Goal: Transaction & Acquisition: Purchase product/service

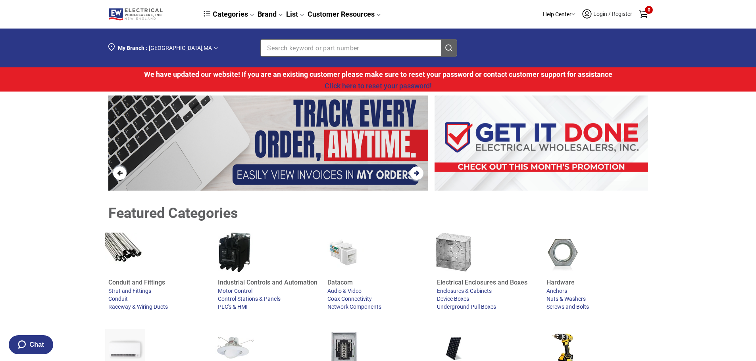
click at [604, 16] on span "Login / Register" at bounding box center [612, 14] width 40 height 6
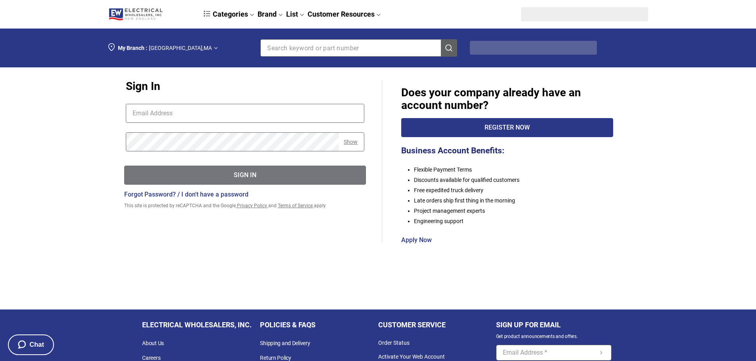
type input "[EMAIL_ADDRESS][DOMAIN_NAME]"
click at [185, 177] on div "Sign In" at bounding box center [245, 176] width 241 height 10
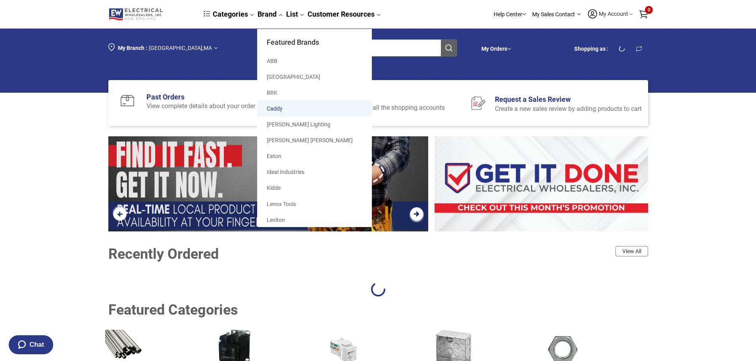
click at [405, 48] on div "Featured Brands ABB Arlington BRK Caddy Cooper Lighting Crouse Hinds Eaton Idea…" at bounding box center [429, 128] width 344 height 198
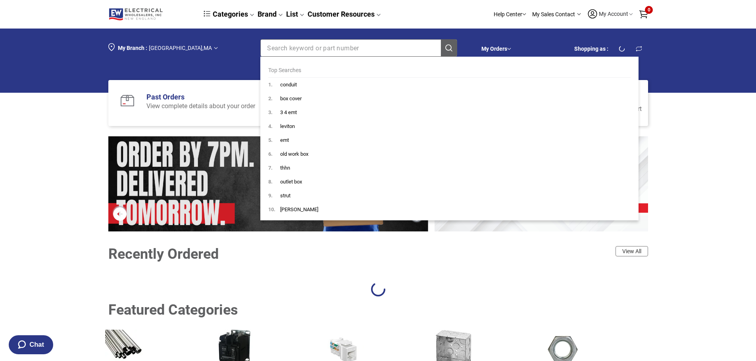
click at [328, 46] on input "Section row" at bounding box center [344, 48] width 167 height 17
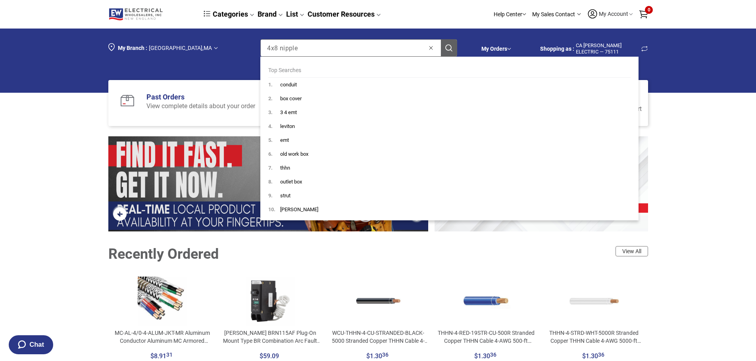
type input "4x8 nipple"
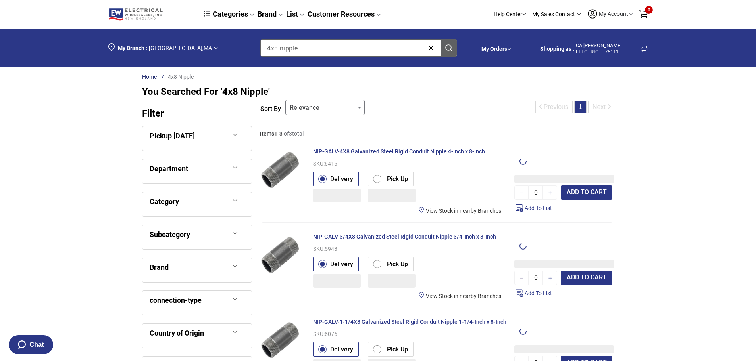
type input "1"
